Goal: Task Accomplishment & Management: Use online tool/utility

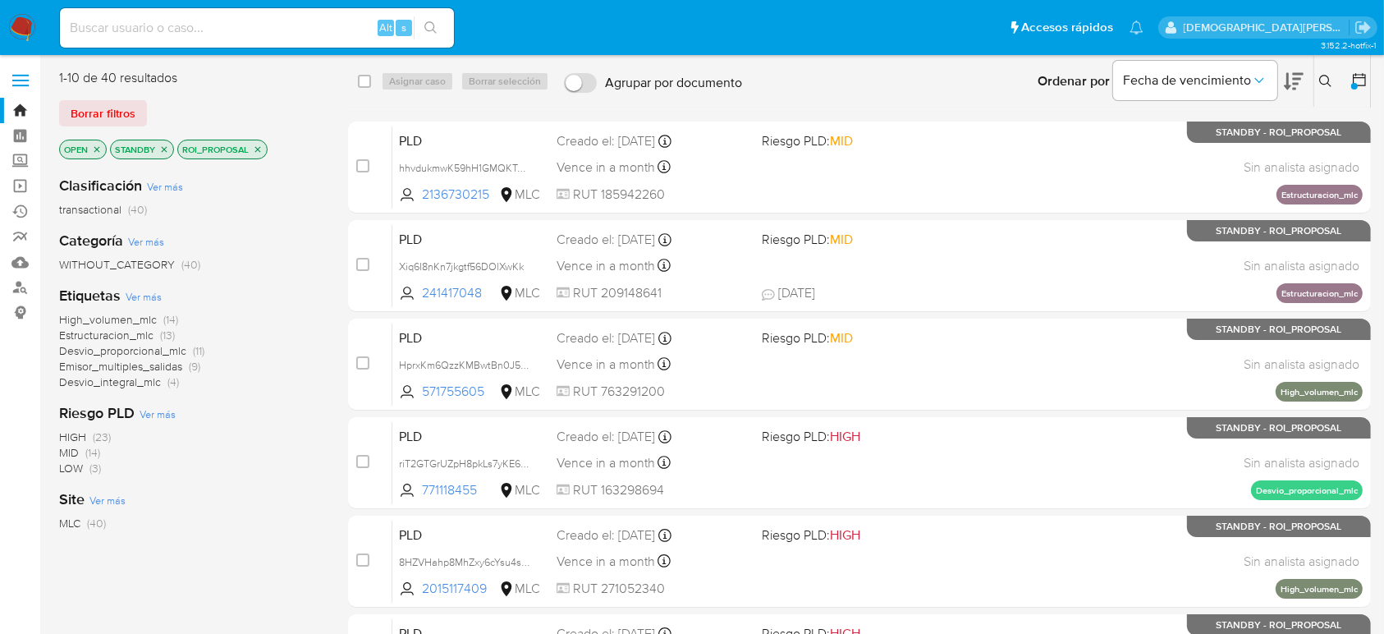
click at [1361, 76] on icon at bounding box center [1359, 79] width 16 height 16
click at [1357, 84] on div at bounding box center [1354, 86] width 7 height 7
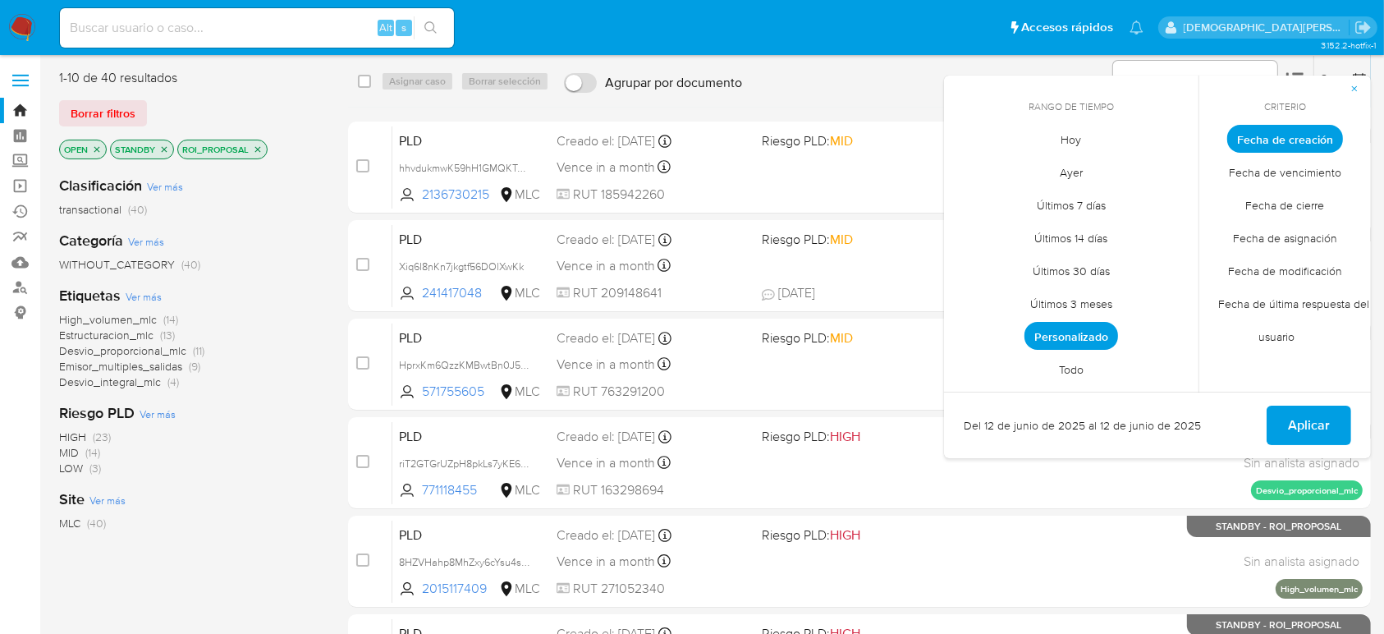
click at [1074, 372] on span "Todo" at bounding box center [1071, 370] width 59 height 34
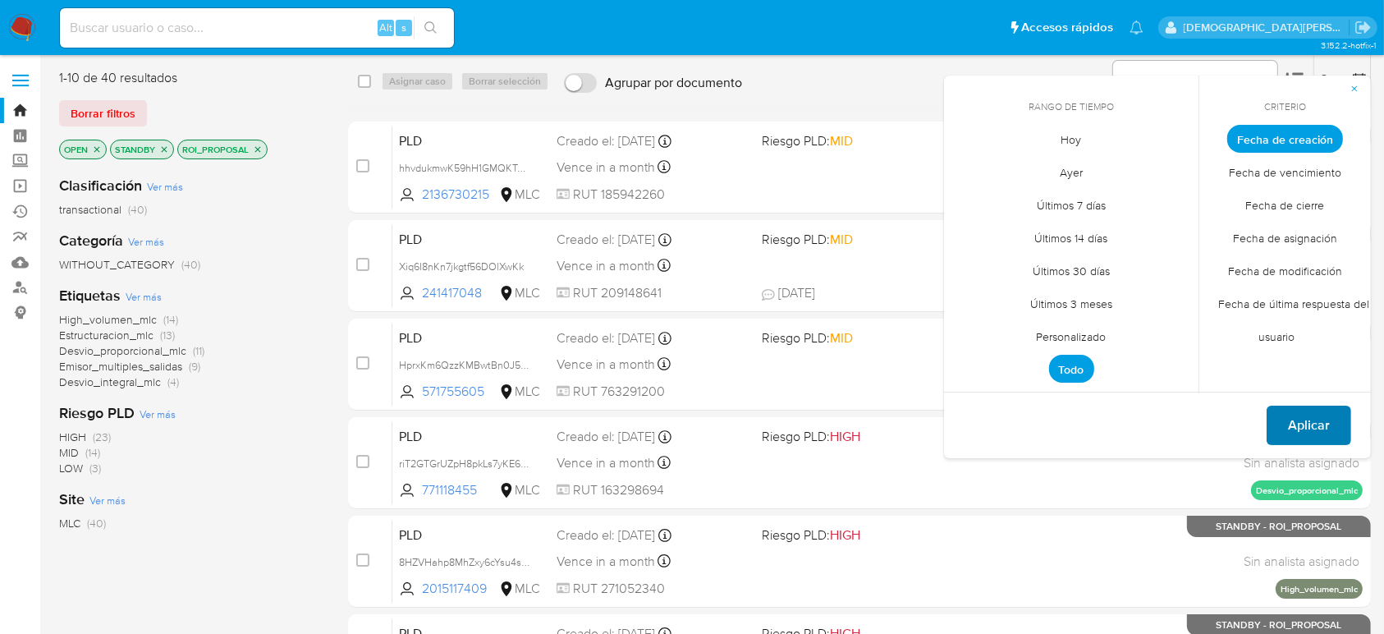
click at [1292, 424] on span "Aplicar" at bounding box center [1309, 425] width 42 height 36
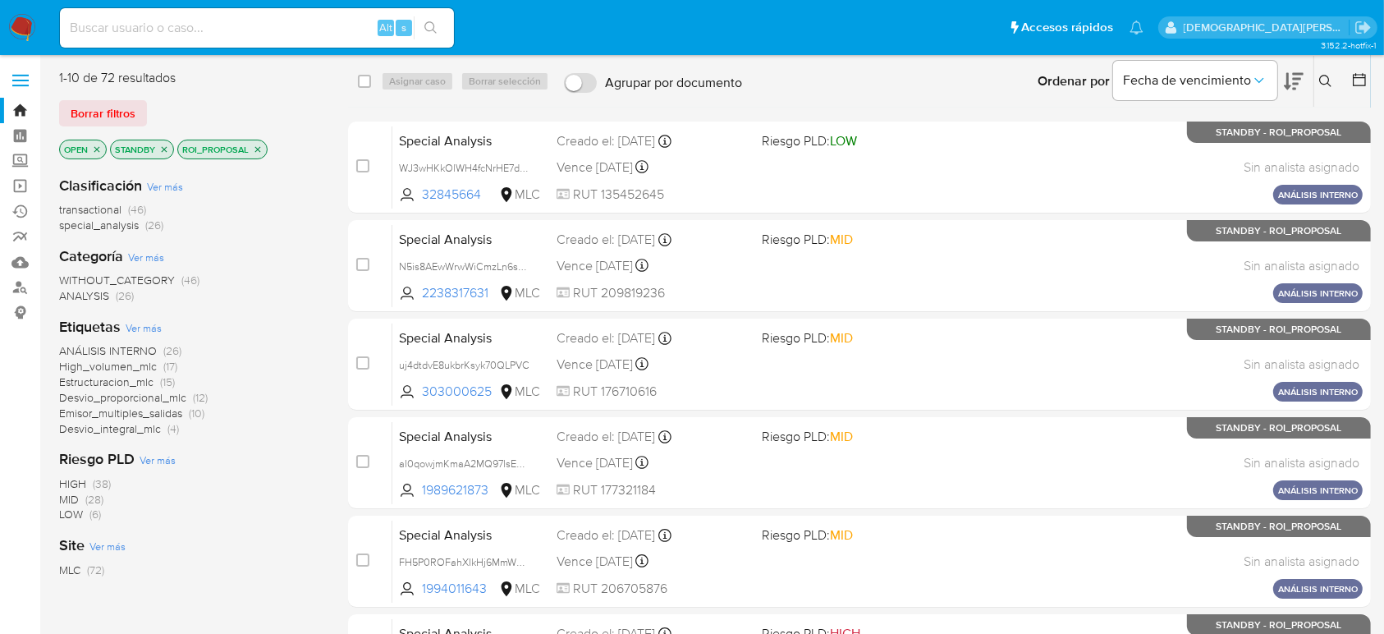
click at [165, 149] on icon "close-filter" at bounding box center [165, 149] width 6 height 6
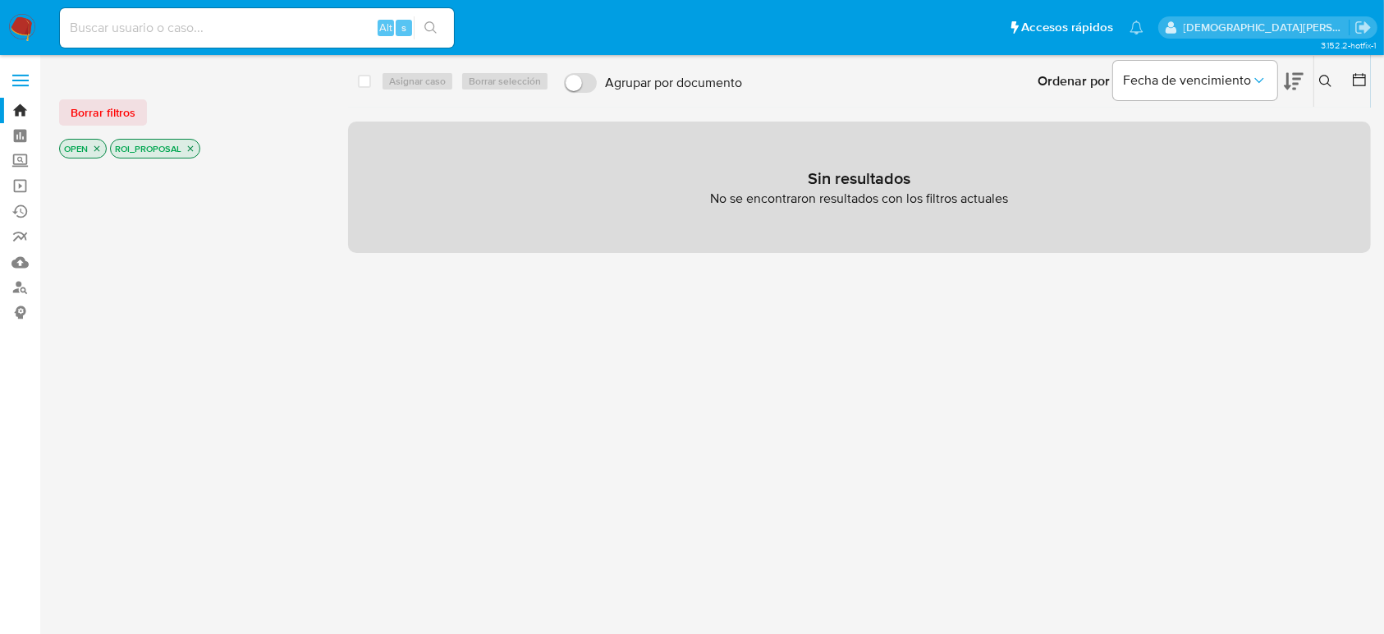
click at [95, 147] on icon "close-filter" at bounding box center [97, 149] width 6 height 6
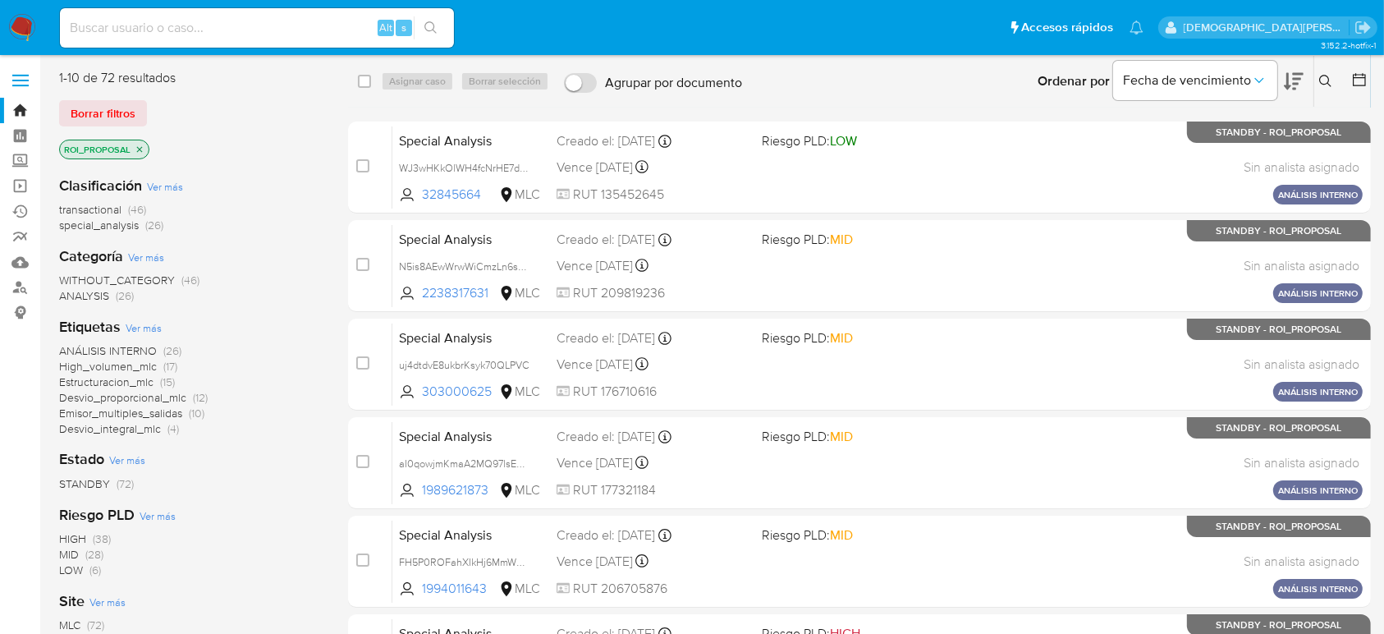
click at [1362, 75] on icon at bounding box center [1359, 79] width 13 height 13
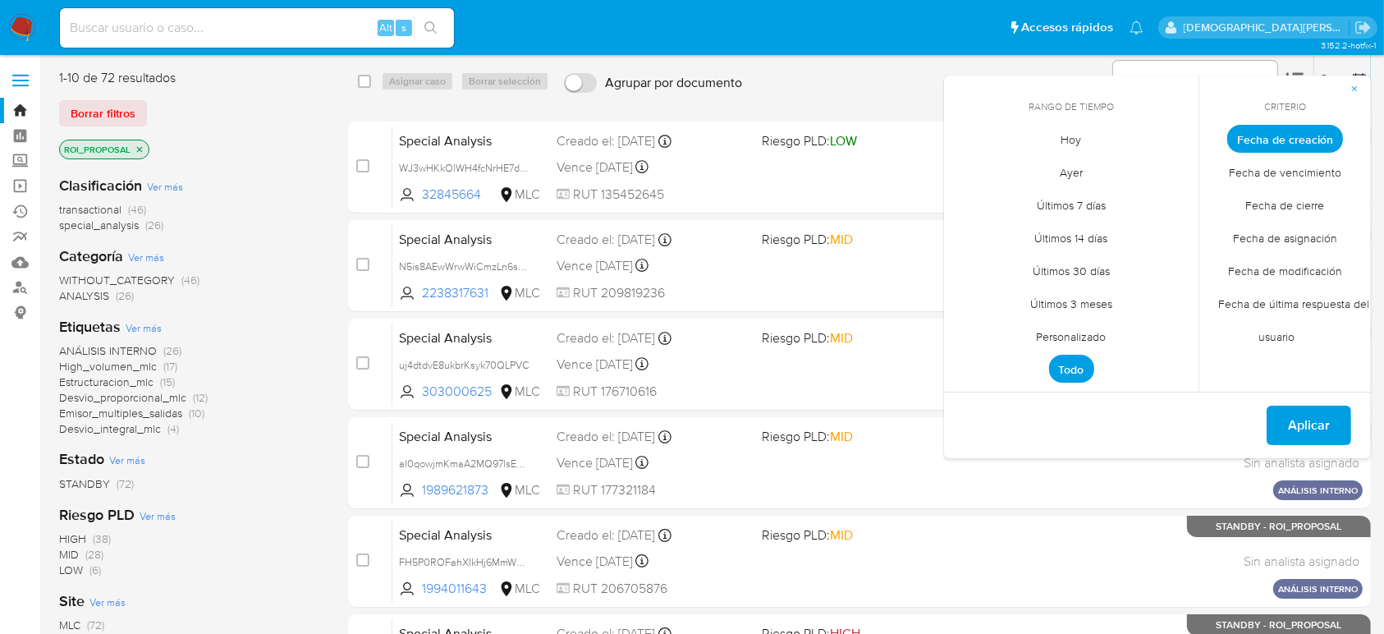
click at [1087, 331] on span "Personalizado" at bounding box center [1071, 337] width 104 height 34
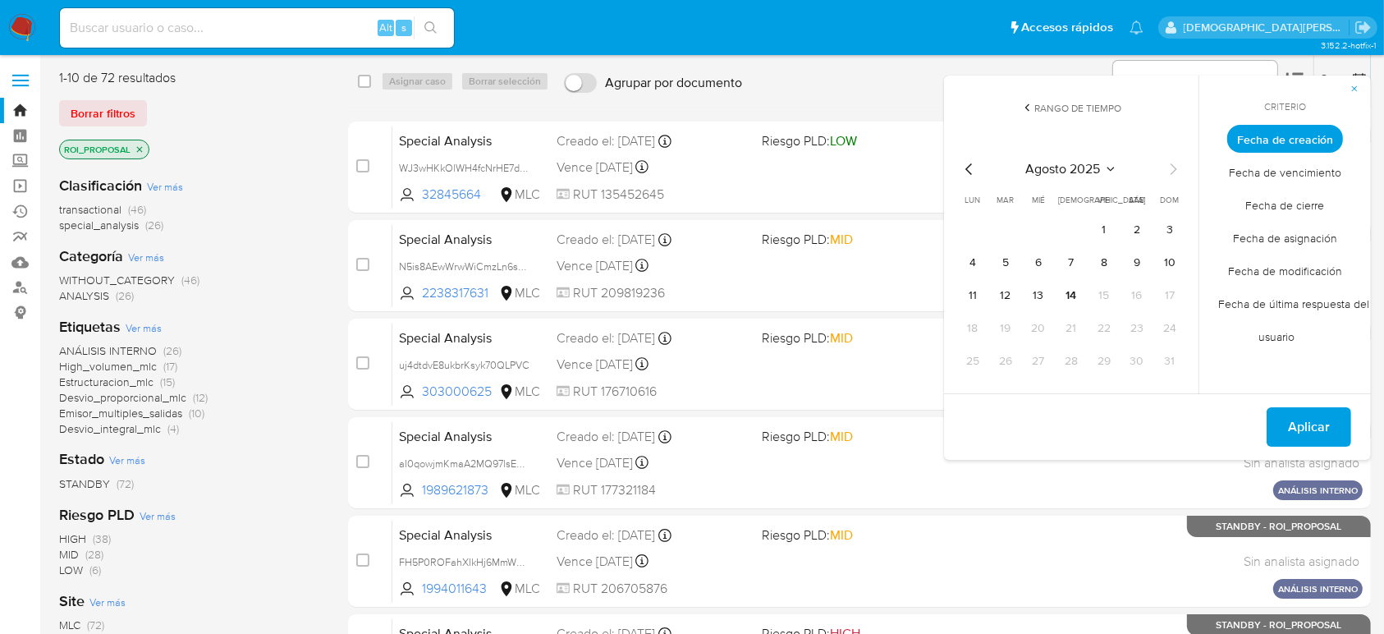
click at [971, 167] on icon "Mes anterior" at bounding box center [970, 169] width 20 height 20
click at [1009, 300] on button "13" at bounding box center [1005, 295] width 26 height 26
click at [1170, 171] on icon "Mes siguiente" at bounding box center [1173, 169] width 20 height 20
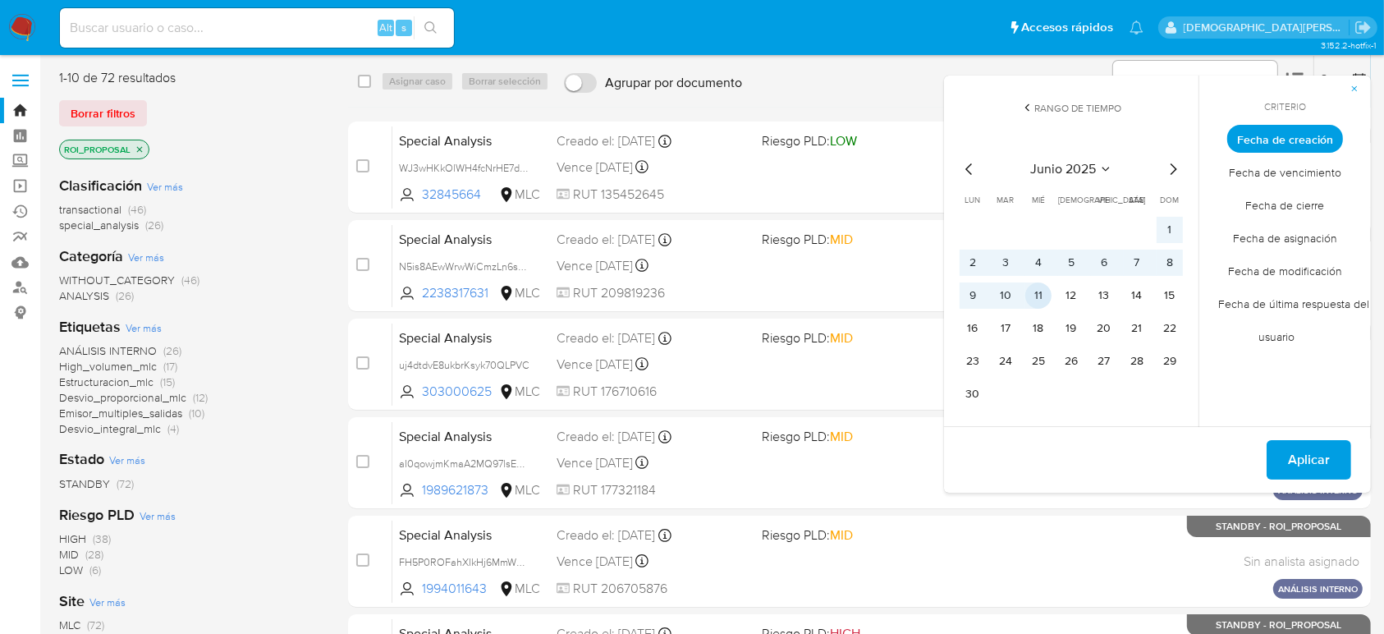
click at [1039, 292] on button "11" at bounding box center [1038, 295] width 26 height 26
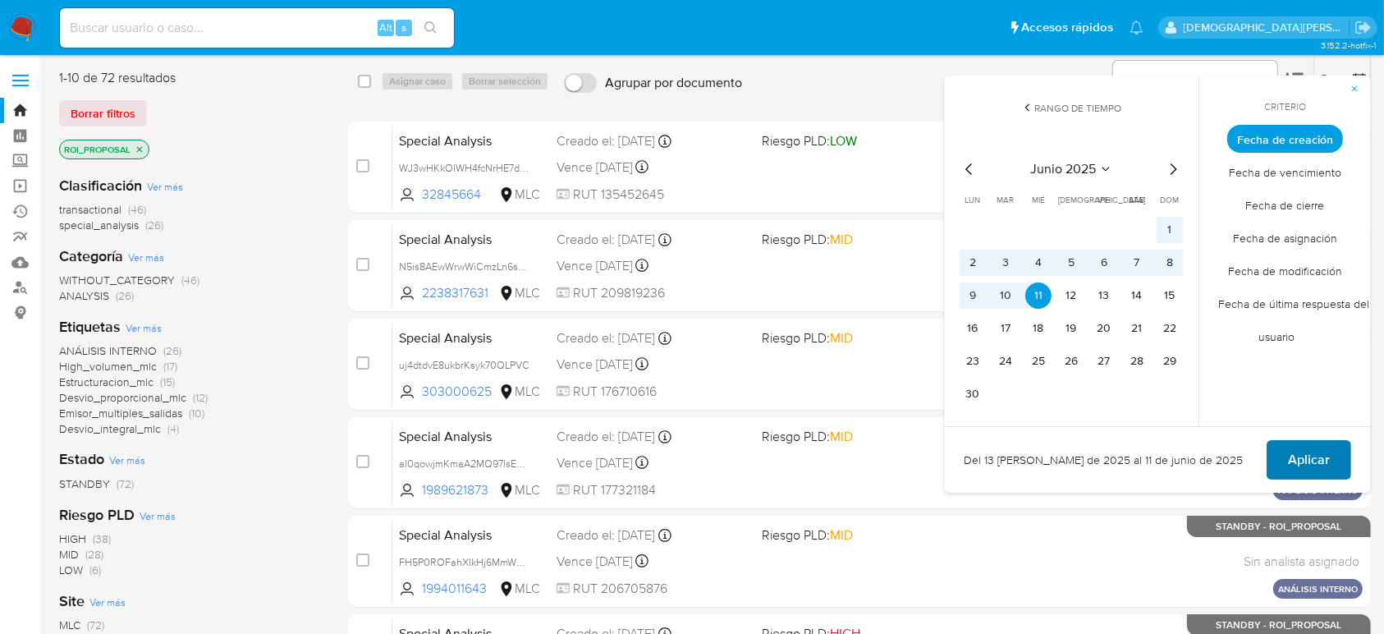
click at [1313, 469] on span "Aplicar" at bounding box center [1309, 460] width 42 height 36
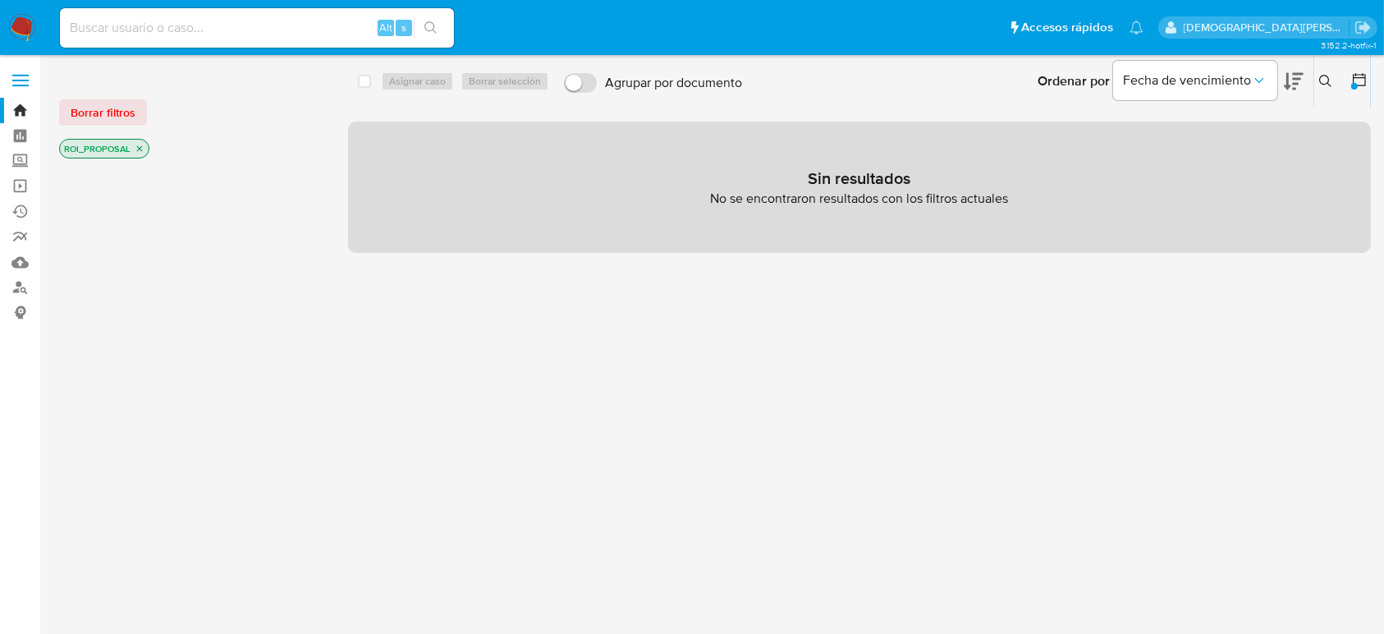
click at [138, 144] on icon "close-filter" at bounding box center [140, 149] width 10 height 10
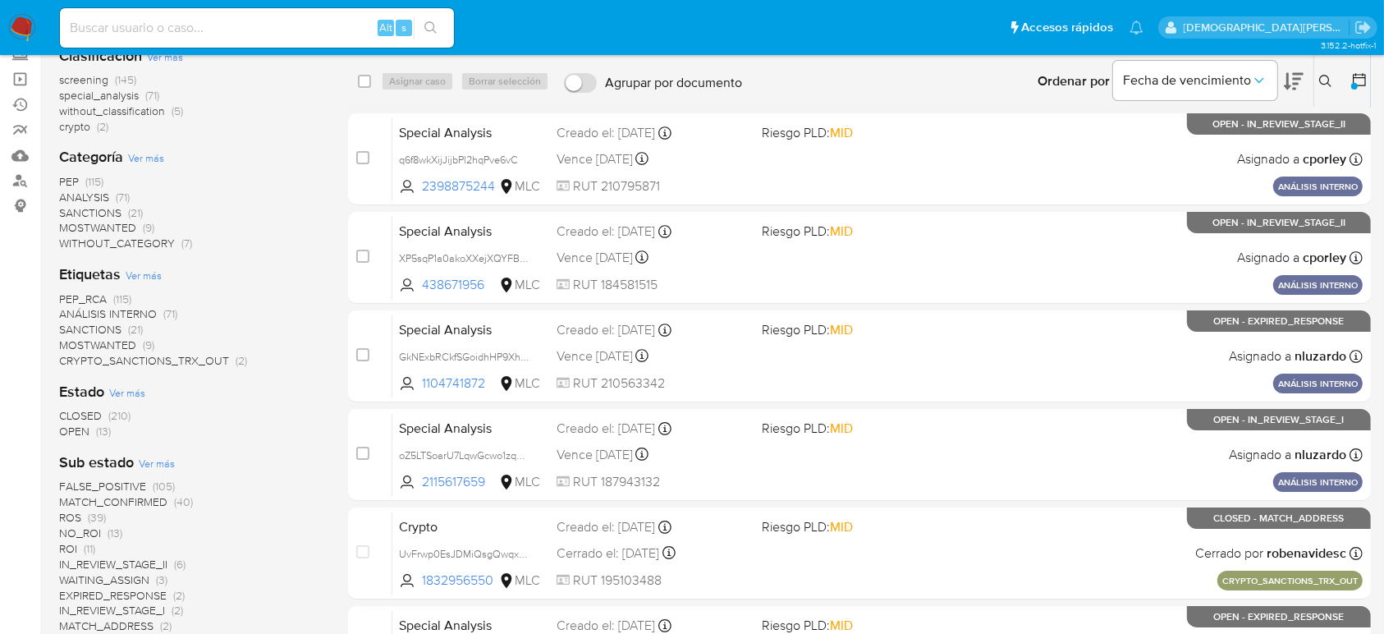
scroll to position [109, 0]
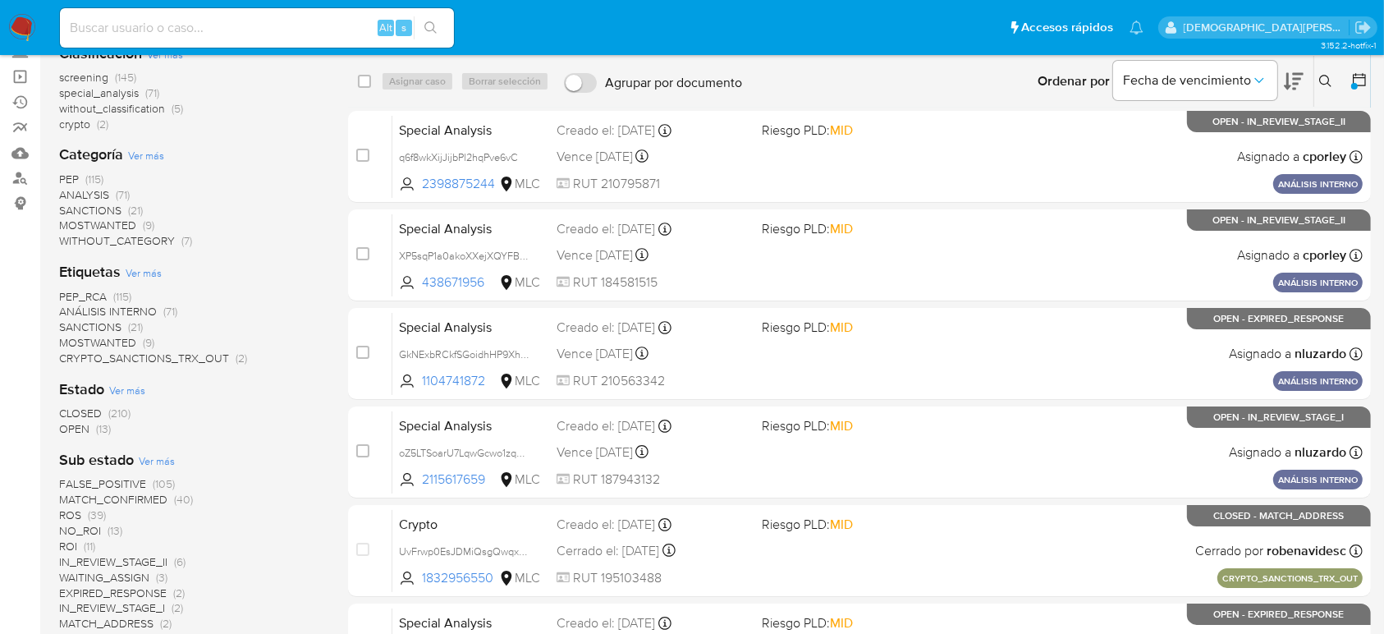
click at [72, 427] on span "OPEN" at bounding box center [74, 428] width 30 height 16
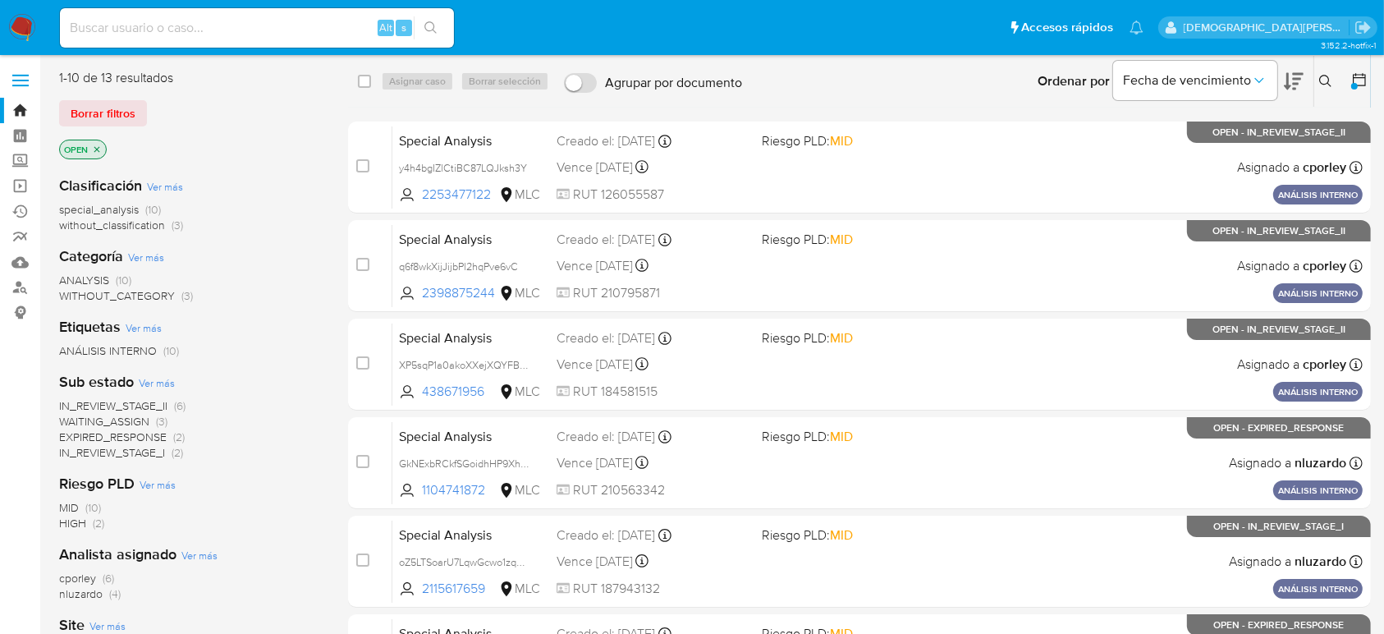
click at [102, 141] on p "OPEN" at bounding box center [83, 149] width 46 height 18
click at [96, 144] on icon "close-filter" at bounding box center [97, 149] width 10 height 10
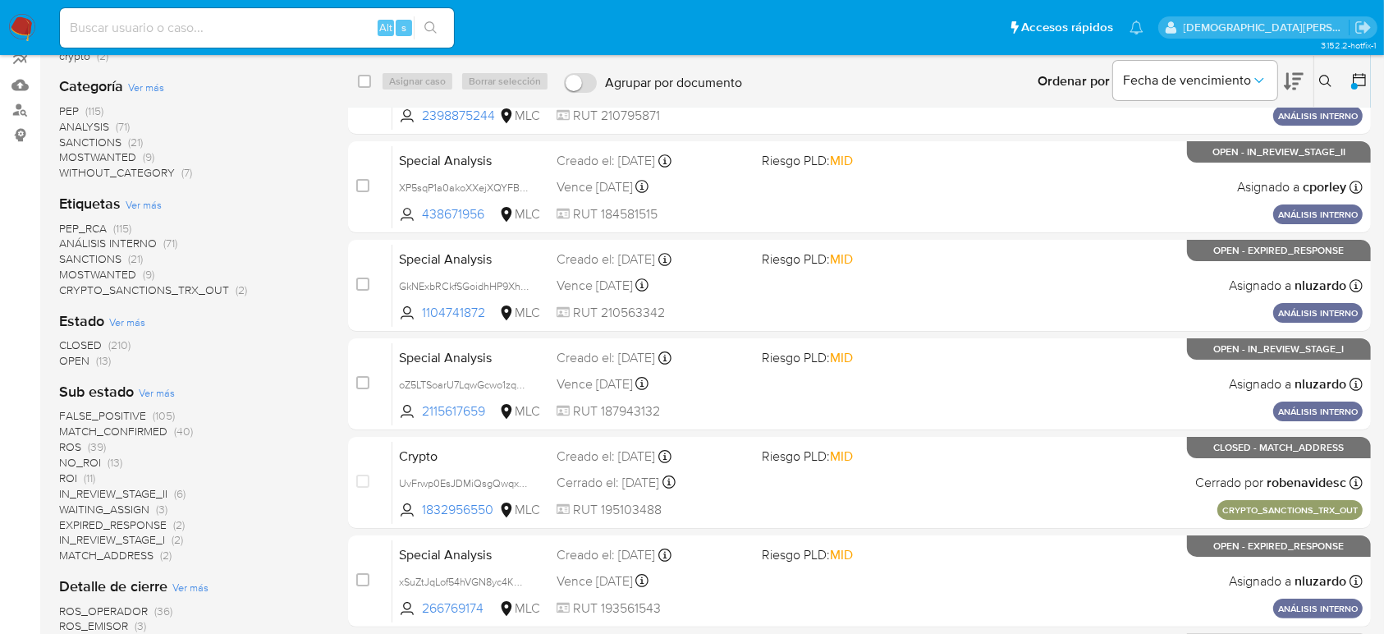
scroll to position [218, 0]
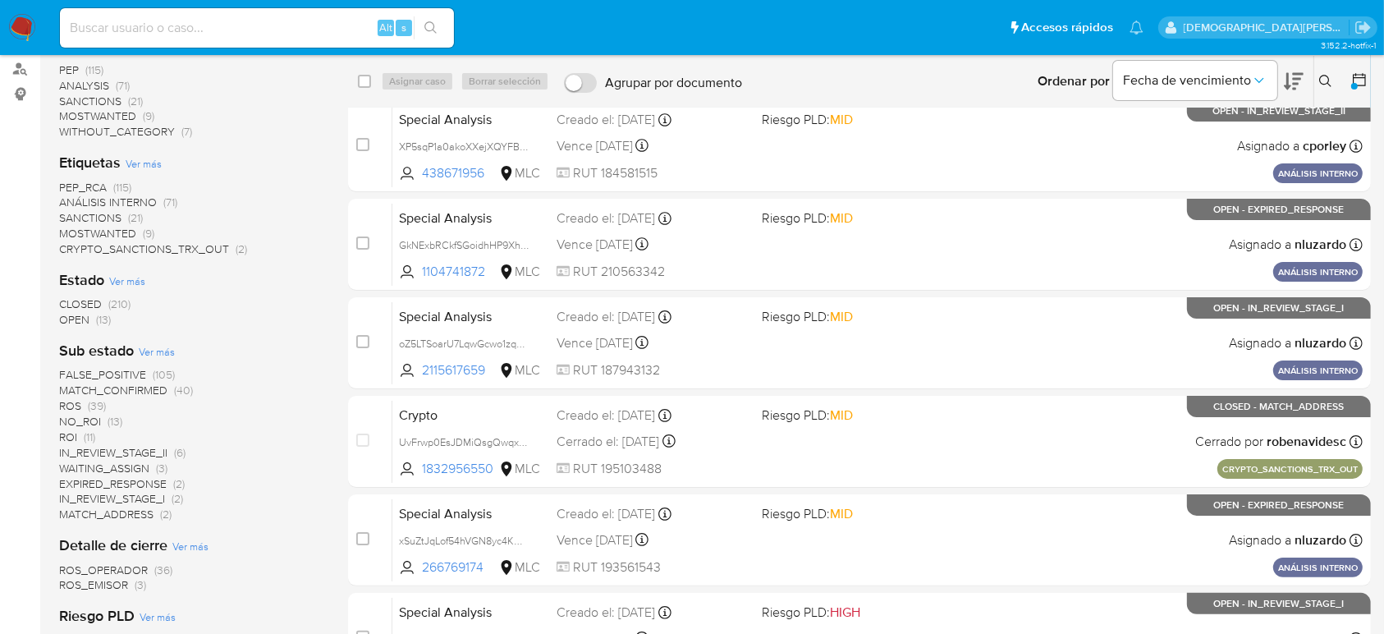
click at [72, 318] on span "OPEN" at bounding box center [74, 319] width 30 height 16
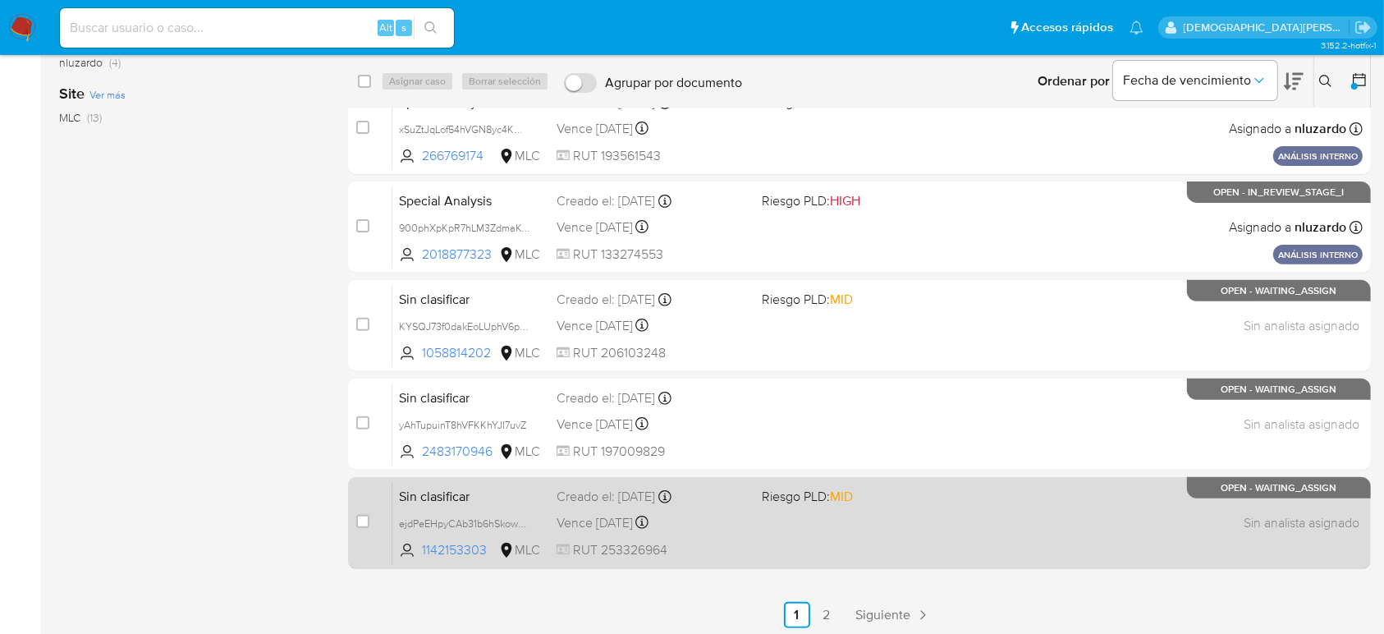
scroll to position [535, 0]
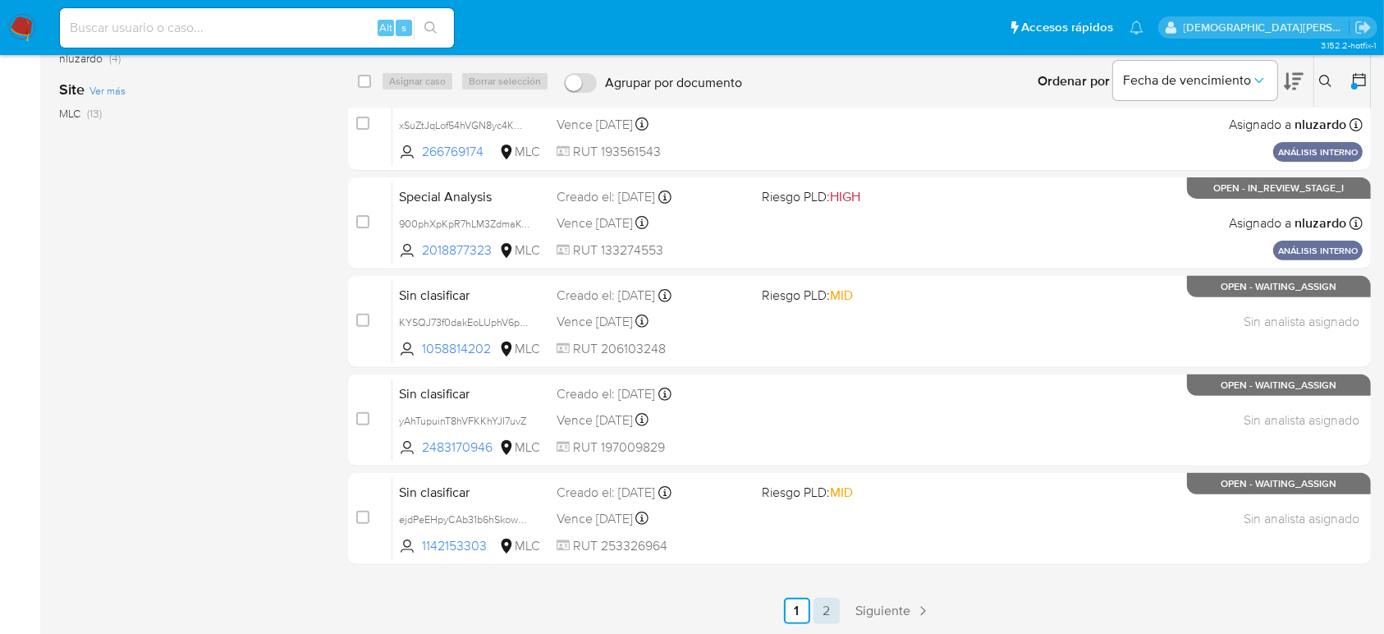
click at [819, 609] on link "2" at bounding box center [826, 611] width 26 height 26
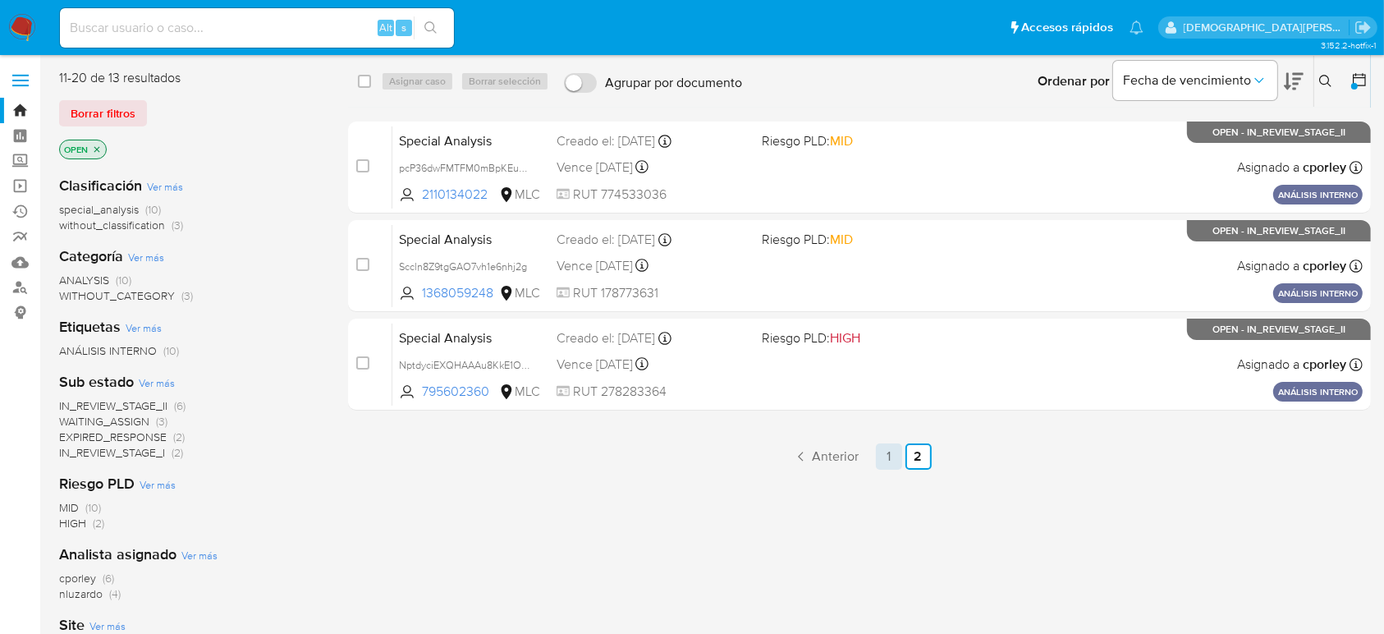
click at [880, 454] on link "1" at bounding box center [889, 456] width 26 height 26
